Goal: Task Accomplishment & Management: Use online tool/utility

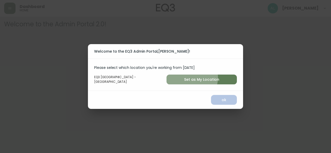
click at [192, 78] on span "Set as My Location" at bounding box center [202, 80] width 62 height 6
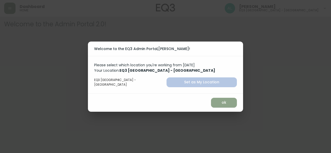
click at [215, 102] on span "ok" at bounding box center [224, 103] width 18 height 6
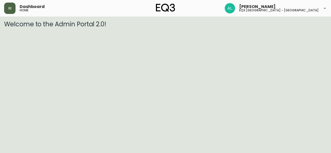
click at [11, 8] on icon "button" at bounding box center [9, 8] width 3 height 2
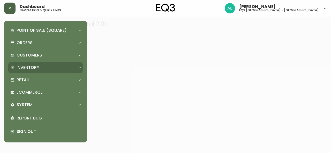
click at [35, 70] on p "Inventory" at bounding box center [28, 68] width 23 height 6
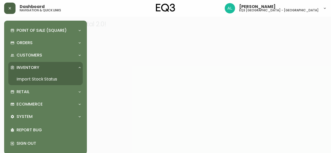
click at [45, 80] on link "Import Stock Status" at bounding box center [45, 79] width 75 height 12
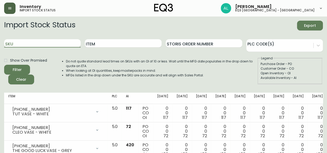
click at [57, 44] on input "SKU" at bounding box center [42, 43] width 77 height 8
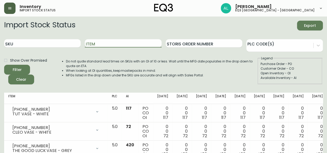
click at [105, 43] on input "Item" at bounding box center [123, 43] width 77 height 8
click at [105, 43] on input "ve" at bounding box center [123, 43] width 77 height 8
type input "verre"
click at [4, 65] on button "Filter" at bounding box center [17, 70] width 26 height 10
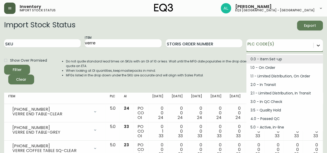
click at [320, 46] on icon at bounding box center [318, 45] width 5 height 5
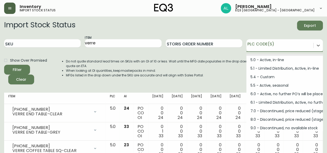
scroll to position [69, 0]
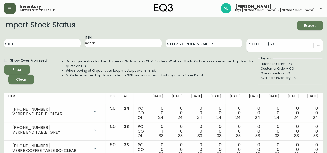
click at [228, 75] on li "MFGs listed in the drop down under the SKU are accurate and will align with Sal…" at bounding box center [161, 75] width 191 height 5
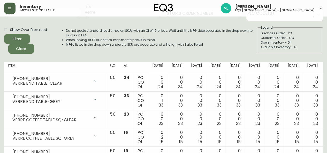
scroll to position [9, 0]
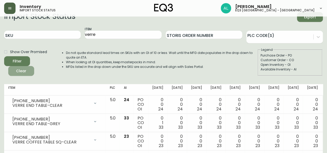
click at [26, 75] on button "Clear" at bounding box center [21, 71] width 26 height 10
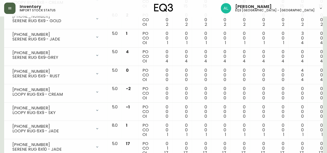
scroll to position [425, 0]
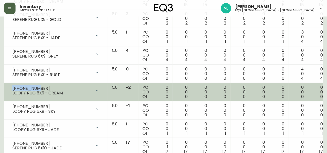
drag, startPoint x: 35, startPoint y: 86, endPoint x: 10, endPoint y: 85, distance: 25.1
click at [10, 85] on div "[PHONE_NUMBER] LOOPY RUG 6X9 - CREAM" at bounding box center [55, 90] width 95 height 11
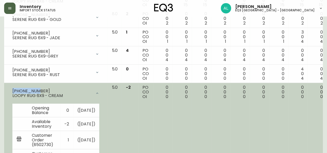
copy div "[PHONE_NUMBER]"
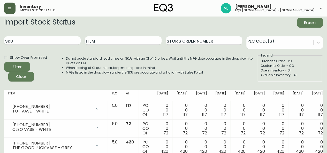
scroll to position [23, 0]
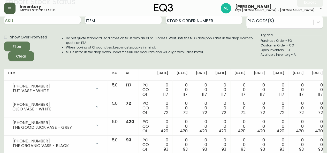
click at [56, 20] on input "SKU" at bounding box center [42, 20] width 77 height 8
paste input "[PHONE_NUMBER]"
type input "[PHONE_NUMBER]"
click at [4, 42] on button "Filter" at bounding box center [17, 47] width 26 height 10
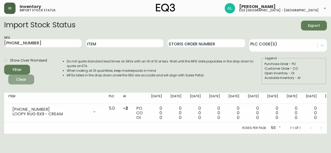
click at [29, 80] on span "Clear" at bounding box center [21, 80] width 18 height 6
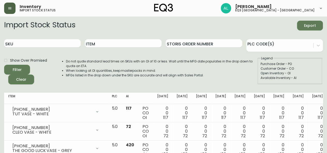
click at [9, 9] on icon "button" at bounding box center [10, 8] width 4 height 4
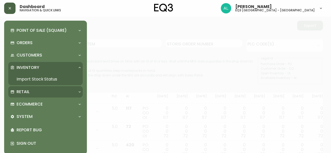
click at [26, 90] on p "Retail" at bounding box center [23, 92] width 13 height 6
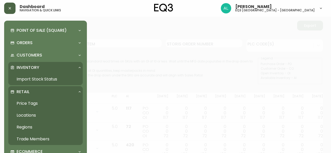
click at [32, 104] on link "Price Tags" at bounding box center [45, 104] width 75 height 12
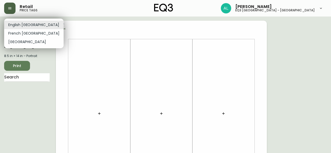
click at [27, 34] on li "French [GEOGRAPHIC_DATA]" at bounding box center [34, 33] width 60 height 9
type input "fr_CA"
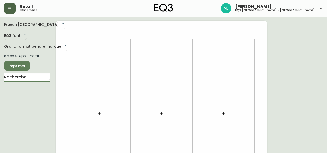
click at [34, 75] on input "text" at bounding box center [27, 77] width 46 height 8
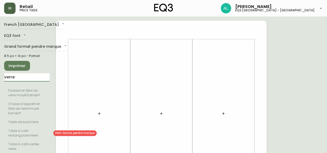
type input "verre"
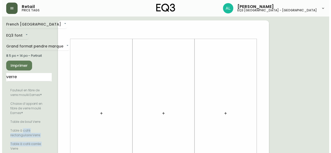
scroll to position [8, 0]
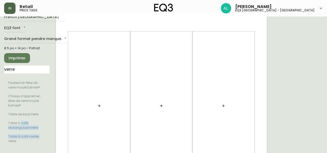
drag, startPoint x: 21, startPoint y: 132, endPoint x: 6, endPoint y: 147, distance: 22.0
click at [6, 147] on ul "Fauteuil en fibre de verre moulé Eames® Chaise d’appoint en fibre de verre moul…" at bounding box center [27, 112] width 46 height 71
click at [27, 71] on input "verre" at bounding box center [27, 70] width 46 height 8
drag, startPoint x: 35, startPoint y: 69, endPoint x: 0, endPoint y: 75, distance: 35.5
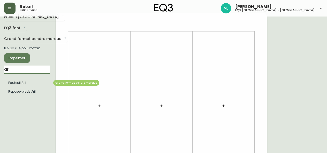
type input "aril"
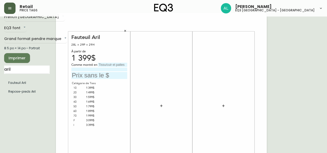
click at [87, 70] on input at bounding box center [99, 69] width 56 height 3
type input "g"
type input "GR10 - [PERSON_NAME] AVOCADO"
click at [100, 75] on input "text" at bounding box center [99, 75] width 56 height 7
type input "1399$"
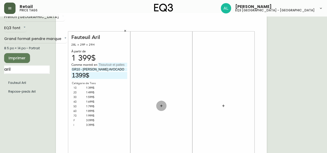
click at [163, 105] on icon "button" at bounding box center [161, 106] width 4 height 4
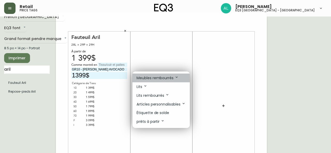
click at [174, 76] on p "Meubles rembourrés" at bounding box center [158, 78] width 42 height 6
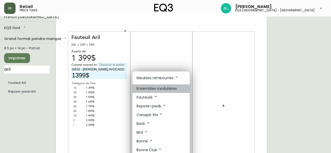
click at [160, 88] on p "Ensembles modulaires" at bounding box center [157, 88] width 40 height 5
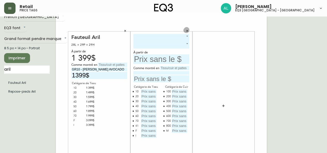
click at [188, 29] on icon "button" at bounding box center [187, 30] width 3 height 3
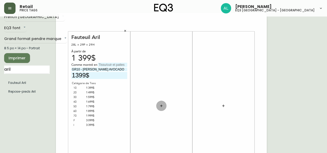
click at [161, 106] on icon "button" at bounding box center [161, 106] width 2 height 2
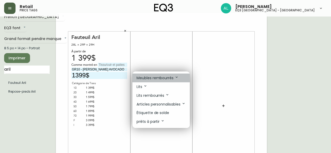
click at [171, 79] on p "Meubles rembourrés" at bounding box center [158, 78] width 42 height 6
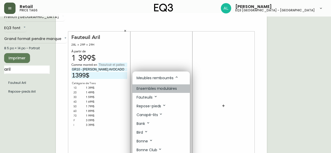
click at [170, 90] on p "Ensembles modulaires" at bounding box center [157, 88] width 40 height 5
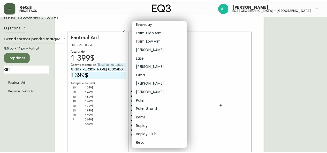
scroll to position [84, 0]
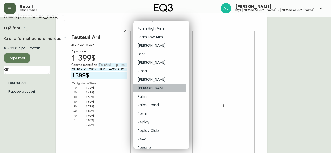
click at [152, 87] on li "[PERSON_NAME]" at bounding box center [161, 88] width 56 height 9
type input "17"
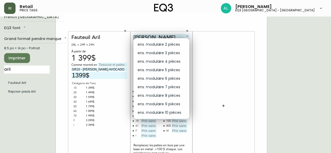
click at [167, 56] on li "ens. modulaire 3 pièces" at bounding box center [161, 53] width 56 height 9
type input "1"
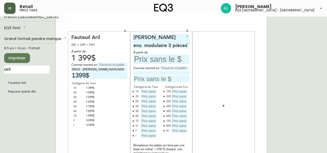
click at [165, 58] on input "text" at bounding box center [161, 60] width 56 height 10
click at [222, 107] on icon "button" at bounding box center [223, 106] width 4 height 4
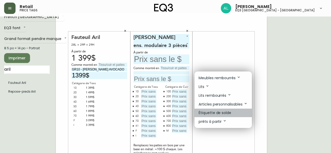
click at [222, 113] on p "Étiquette de solde" at bounding box center [215, 112] width 33 height 5
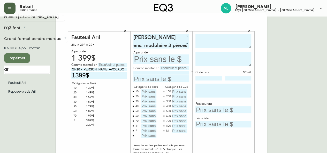
click at [243, 43] on textarea at bounding box center [224, 41] width 56 height 14
click at [210, 40] on textarea at bounding box center [224, 41] width 56 height 14
type textarea "GROW"
click at [215, 56] on textarea at bounding box center [224, 59] width 56 height 14
type textarea "ETAGERE HAUTE"
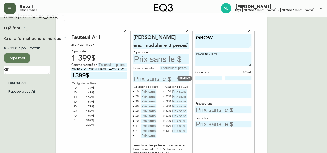
click at [199, 78] on input at bounding box center [209, 79] width 26 height 4
click at [193, 70] on button "button" at bounding box center [192, 71] width 5 height 5
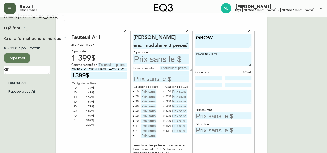
click at [193, 70] on button "button" at bounding box center [192, 71] width 5 height 5
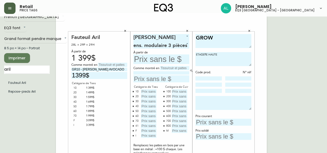
click at [193, 70] on button "button" at bounding box center [192, 71] width 5 height 5
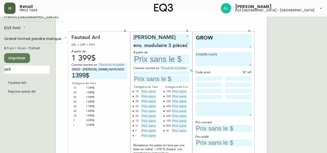
click at [193, 70] on button "button" at bounding box center [192, 71] width 5 height 5
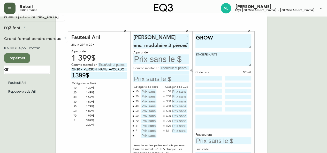
click at [193, 70] on button "button" at bounding box center [192, 71] width 5 height 5
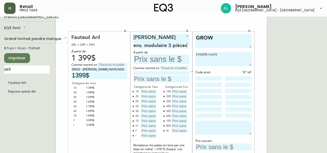
click at [212, 124] on textarea at bounding box center [224, 128] width 56 height 14
click at [227, 146] on input "text" at bounding box center [224, 147] width 56 height 7
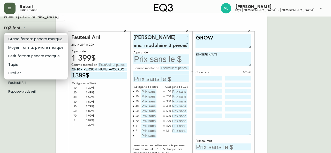
click at [33, 48] on li "Moyen format pendre marque" at bounding box center [36, 47] width 64 height 9
type input "medium"
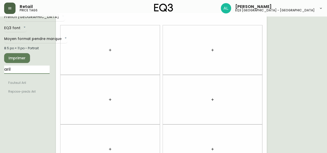
drag, startPoint x: 21, startPoint y: 70, endPoint x: 2, endPoint y: 69, distance: 18.9
click at [2, 69] on main "French Canada fr_CA EQ3 font EQ3 Moyen format pendre marque medium 8.5 po × 11 …" at bounding box center [163, 147] width 327 height 277
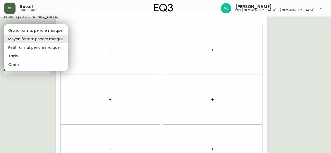
click at [35, 40] on body "Retail price tags [PERSON_NAME] eq3 [GEOGRAPHIC_DATA] - [GEOGRAPHIC_DATA] fr_CA…" at bounding box center [165, 139] width 331 height 294
click at [31, 49] on li "Petit format pendre marque" at bounding box center [36, 47] width 64 height 9
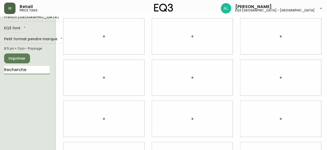
click at [34, 69] on input "text" at bounding box center [27, 70] width 46 height 8
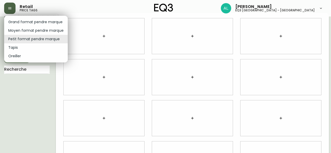
click at [51, 38] on body "Retail price tags [PERSON_NAME] eq3 [GEOGRAPHIC_DATA] - [GEOGRAPHIC_DATA] fr_CA…" at bounding box center [165, 108] width 331 height 232
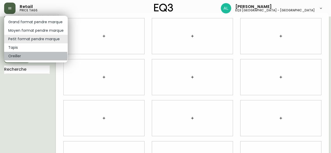
click at [16, 57] on li "Oreiller" at bounding box center [36, 56] width 64 height 9
type input "pillows"
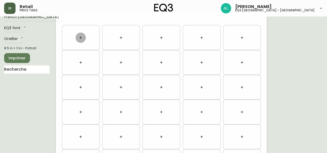
click at [81, 37] on icon "button" at bounding box center [81, 38] width 4 height 4
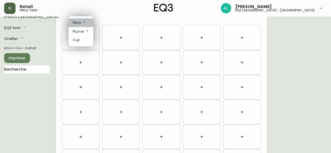
click at [84, 26] on li "Fibre" at bounding box center [81, 22] width 25 height 9
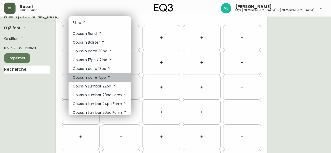
click at [100, 77] on p "Coussin carré 15po" at bounding box center [92, 78] width 39 height 6
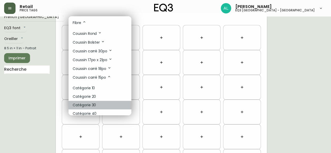
click at [96, 107] on li "Catégorie 30" at bounding box center [100, 105] width 63 height 9
